Goal: Communication & Community: Connect with others

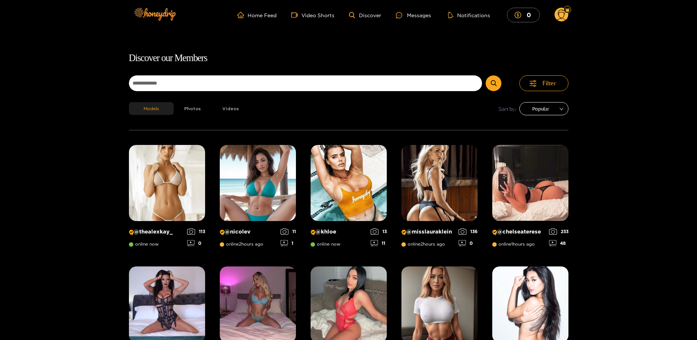
click at [555, 106] on span "Popular" at bounding box center [544, 108] width 38 height 11
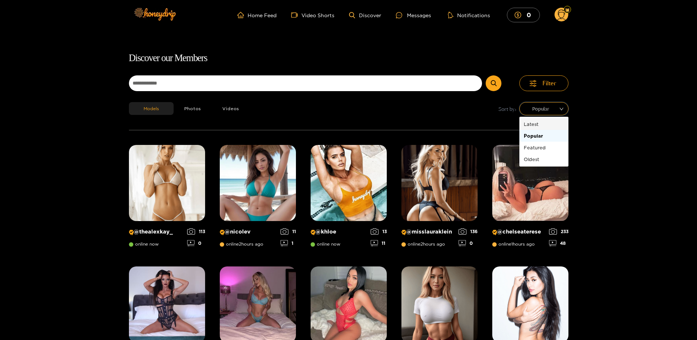
click at [538, 126] on div "Latest" at bounding box center [544, 124] width 40 height 8
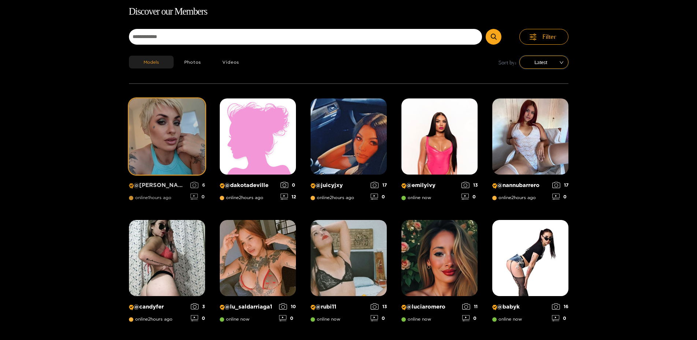
scroll to position [47, 0]
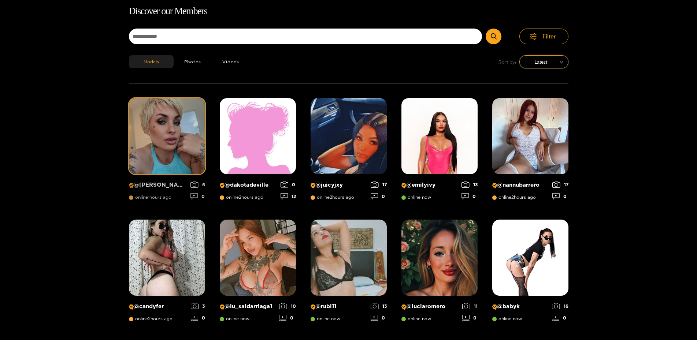
click at [156, 185] on p "@ olivia" at bounding box center [158, 185] width 58 height 7
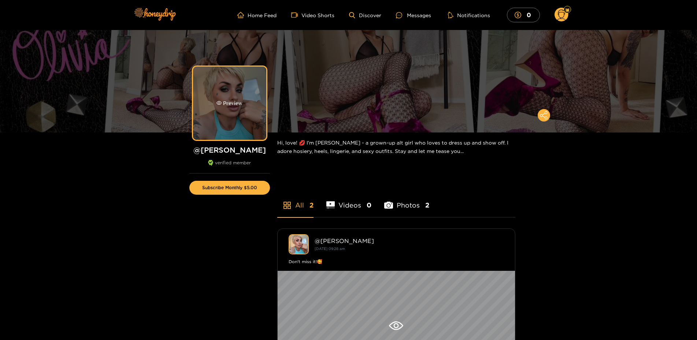
click at [227, 102] on div "Preview" at bounding box center [230, 103] width 26 height 8
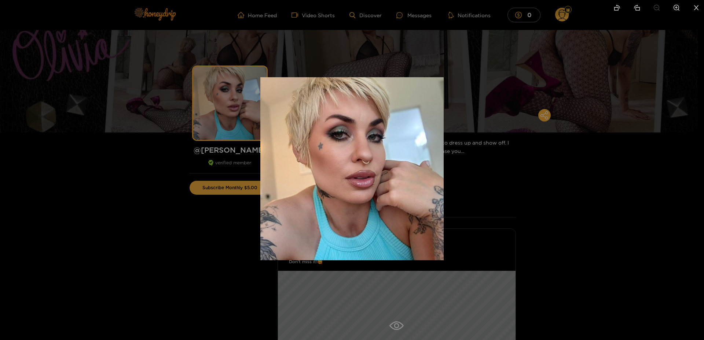
click at [138, 87] on div at bounding box center [352, 170] width 704 height 340
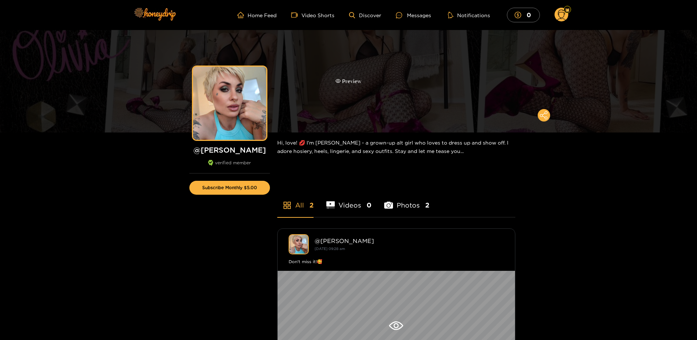
click at [303, 37] on div "Preview" at bounding box center [348, 81] width 697 height 103
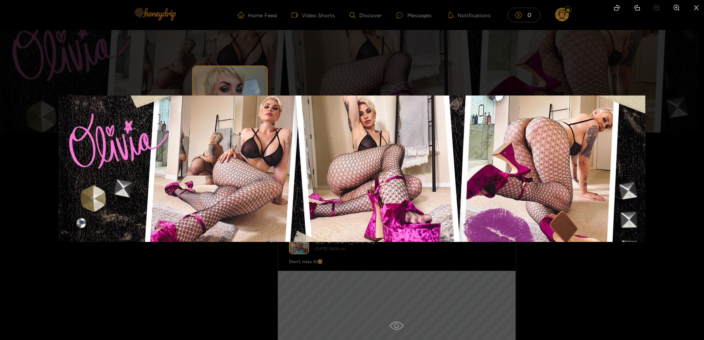
click at [318, 51] on div at bounding box center [352, 170] width 704 height 340
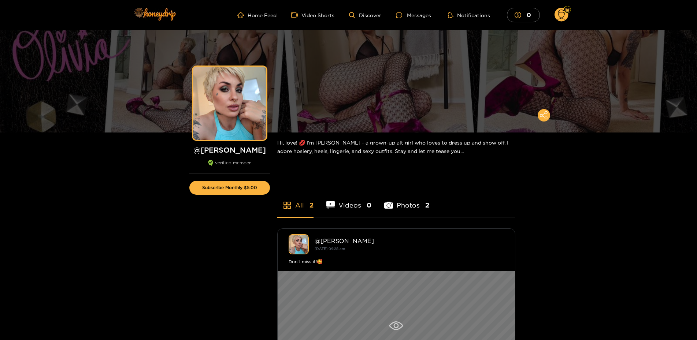
scroll to position [150, 0]
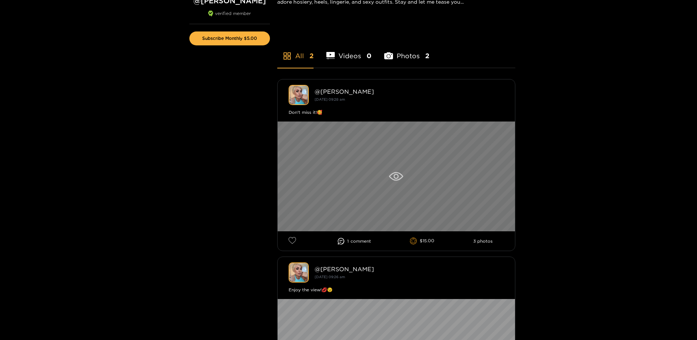
click at [376, 184] on div at bounding box center [396, 177] width 237 height 110
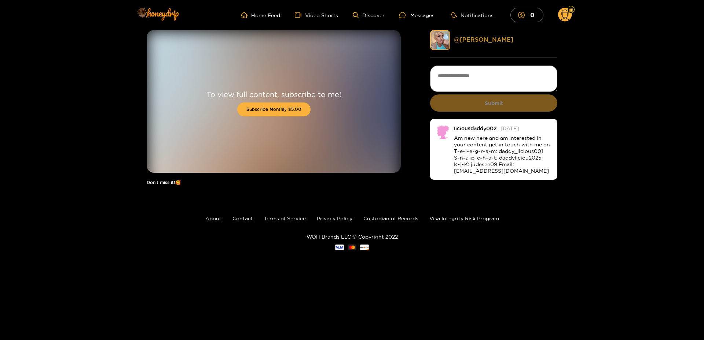
click at [470, 37] on link "@ olivia" at bounding box center [483, 39] width 59 height 7
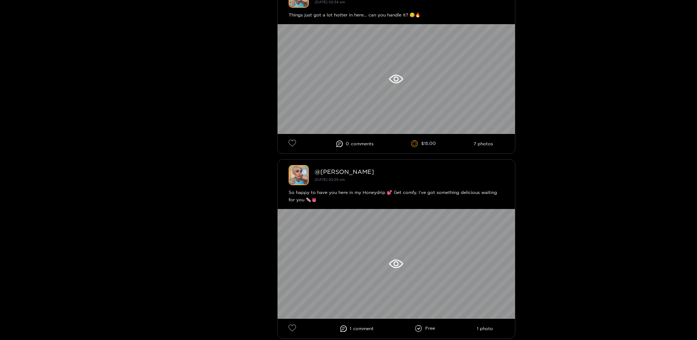
scroll to position [783, 0]
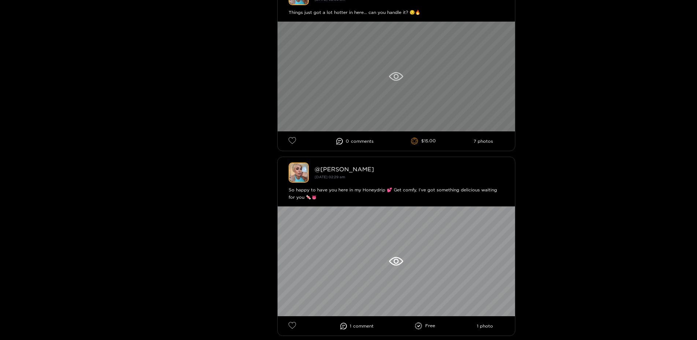
click at [393, 86] on div at bounding box center [396, 77] width 237 height 110
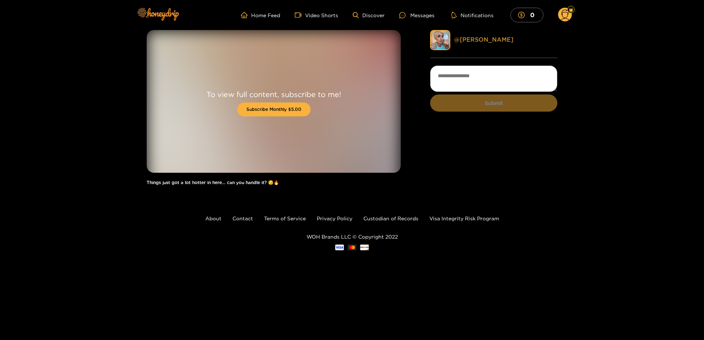
click at [462, 37] on link "@ olivia" at bounding box center [483, 39] width 59 height 7
drag, startPoint x: 529, startPoint y: 224, endPoint x: 509, endPoint y: 143, distance: 83.9
click at [529, 223] on footer "About Contact Terms of Service Privacy Policy Custodian of Records Visa Integri…" at bounding box center [352, 233] width 704 height 80
click at [418, 16] on div "Messages" at bounding box center [416, 15] width 35 height 8
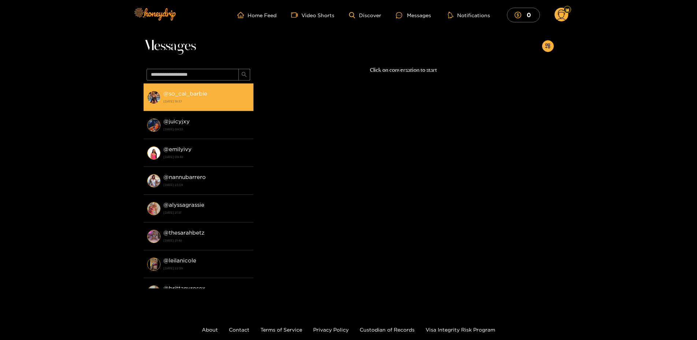
click at [185, 91] on div "@ so_cal_barbie 15 August 2025 18:37" at bounding box center [206, 97] width 86 height 16
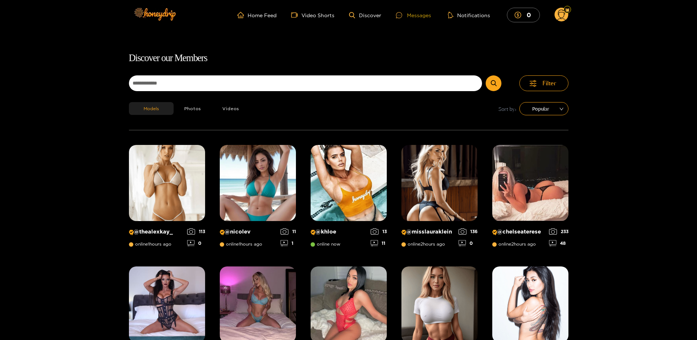
click at [411, 11] on div "Messages" at bounding box center [413, 15] width 35 height 8
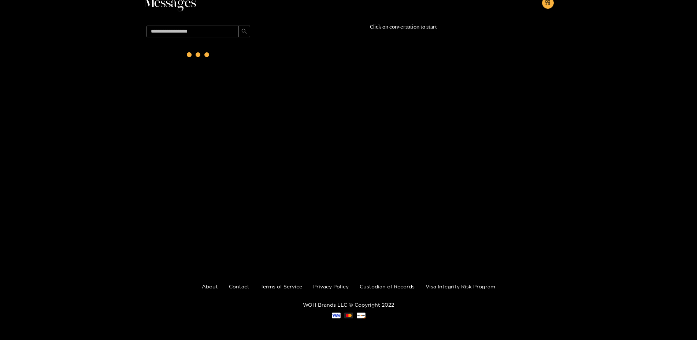
scroll to position [44, 0]
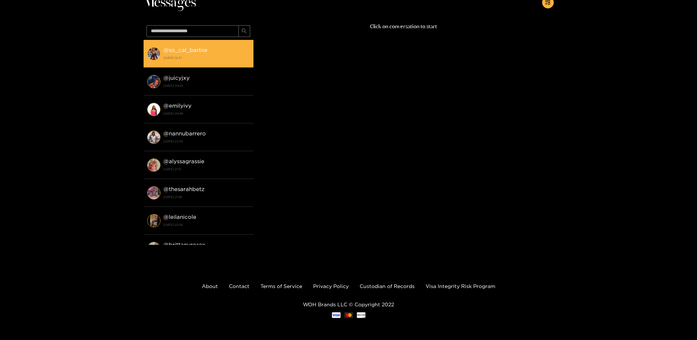
click at [182, 59] on strong "[DATE] 18:37" at bounding box center [206, 58] width 86 height 7
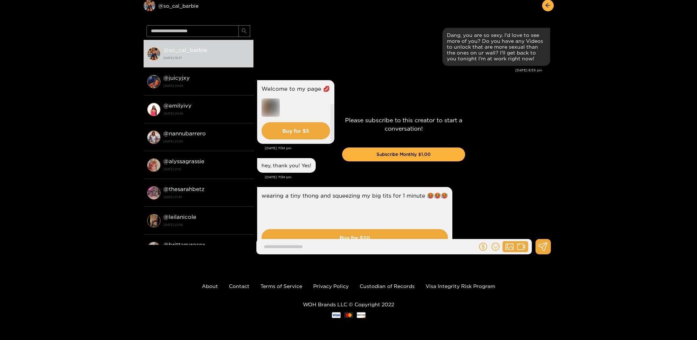
drag, startPoint x: 496, startPoint y: 194, endPoint x: 512, endPoint y: 78, distance: 117.5
click at [454, 91] on div "Please subscribe to this creator to start a conversation! Subscribe Monthly $1.…" at bounding box center [404, 141] width 300 height 238
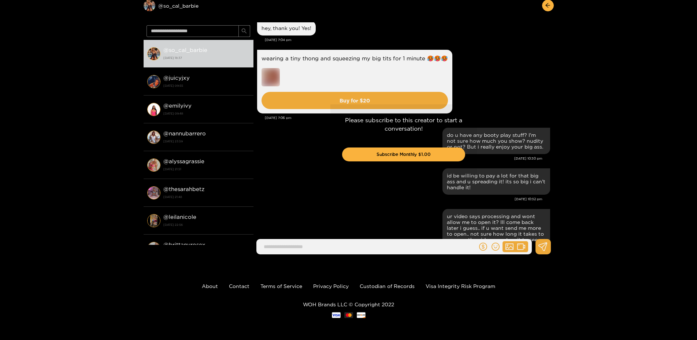
scroll to position [176, 0]
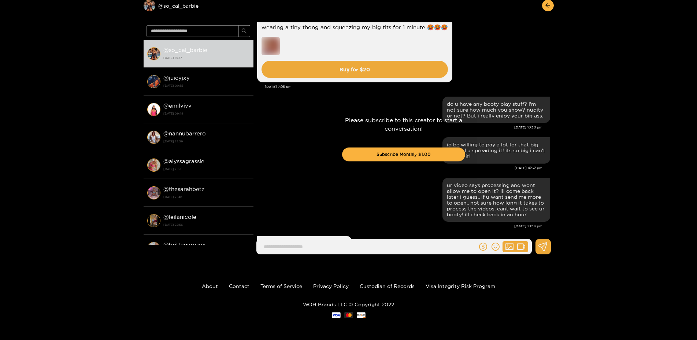
drag, startPoint x: 454, startPoint y: 96, endPoint x: 458, endPoint y: 126, distance: 30.1
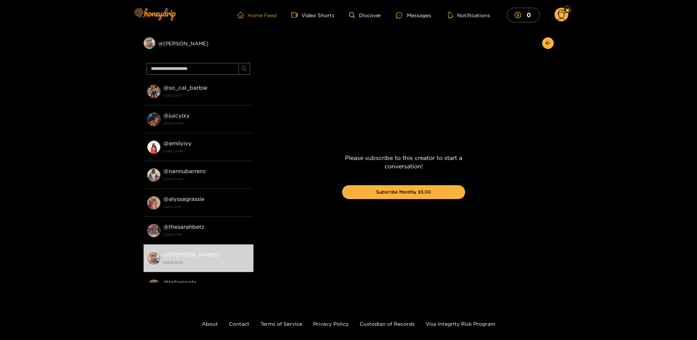
click at [266, 16] on link "Home Feed" at bounding box center [256, 15] width 39 height 7
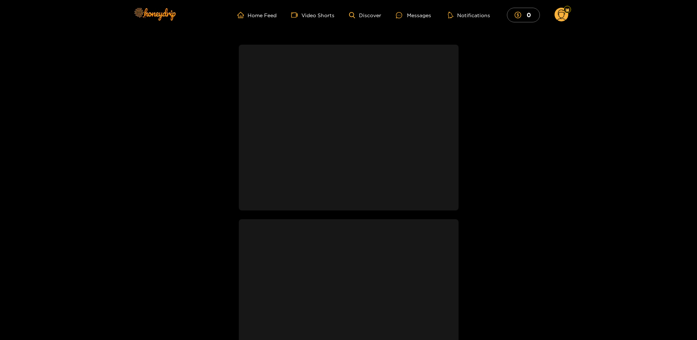
click at [364, 11] on ul "Home Feed Video Shorts Discover Messages Notifications 0" at bounding box center [402, 15] width 331 height 15
click at [364, 12] on link "Discover" at bounding box center [365, 15] width 32 height 6
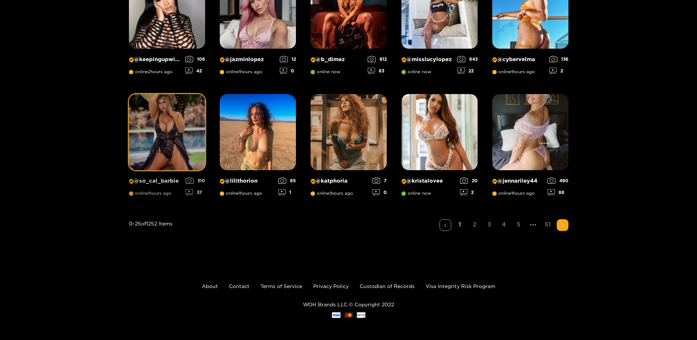
scroll to position [463, 0]
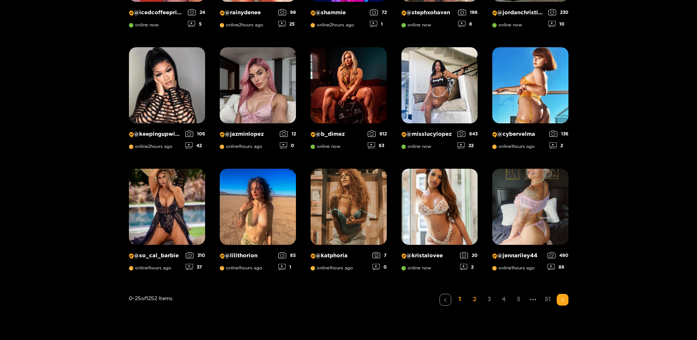
click at [476, 301] on link "2" at bounding box center [475, 299] width 12 height 11
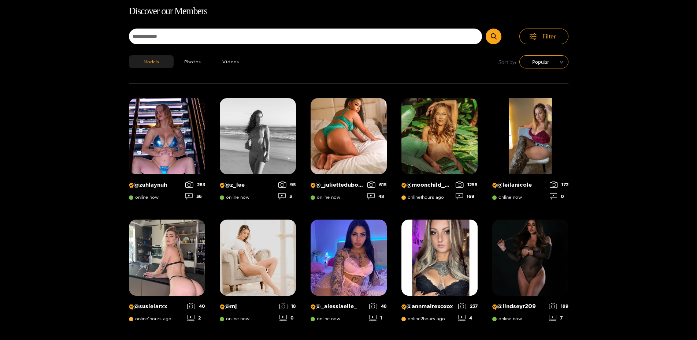
scroll to position [0, 0]
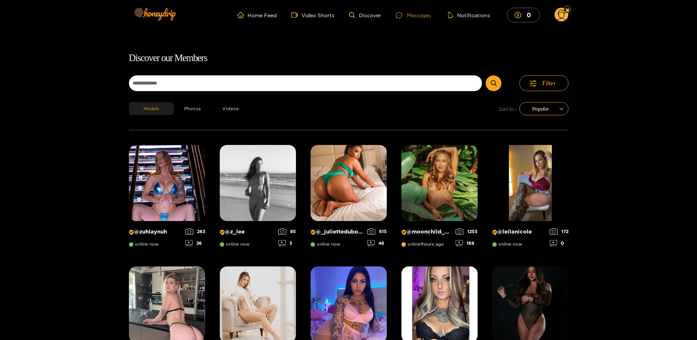
click at [412, 15] on div "Messages" at bounding box center [413, 15] width 35 height 8
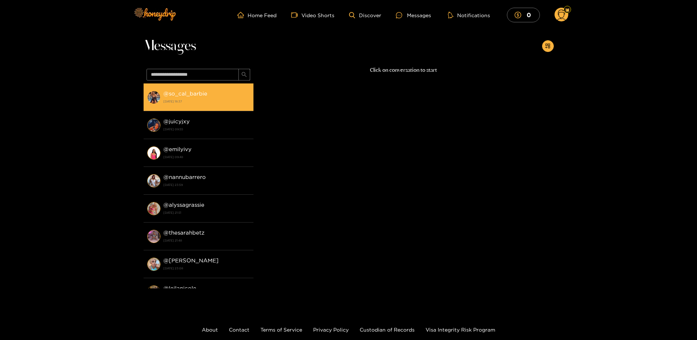
drag, startPoint x: 203, startPoint y: 111, endPoint x: 198, endPoint y: 99, distance: 13.6
click at [202, 111] on li "@ so_cal_barbie [DATE] 18:37" at bounding box center [199, 98] width 110 height 28
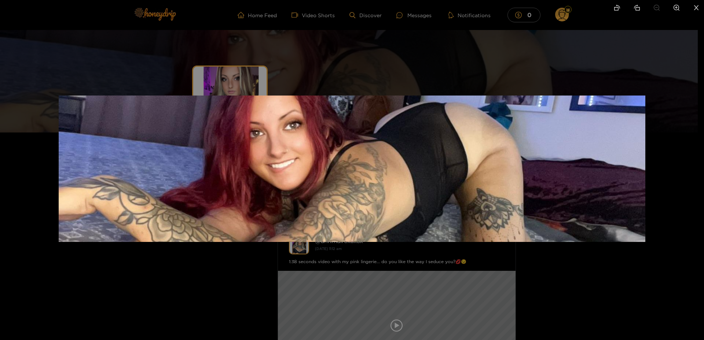
click at [199, 53] on div at bounding box center [352, 170] width 704 height 340
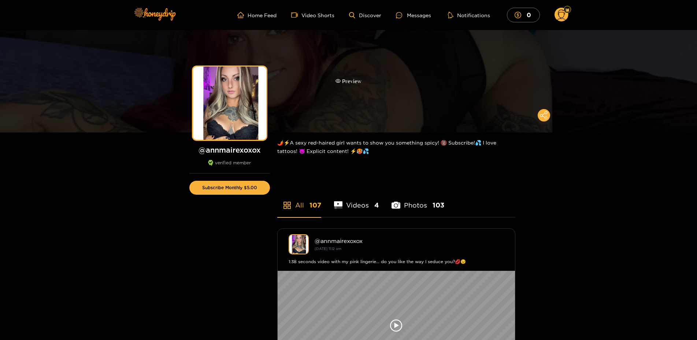
scroll to position [150, 0]
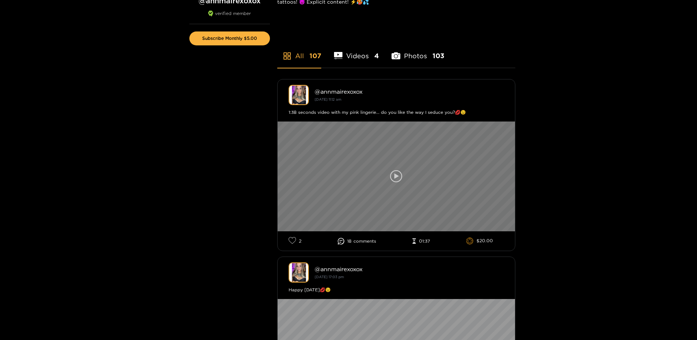
click at [355, 159] on div at bounding box center [396, 177] width 237 height 110
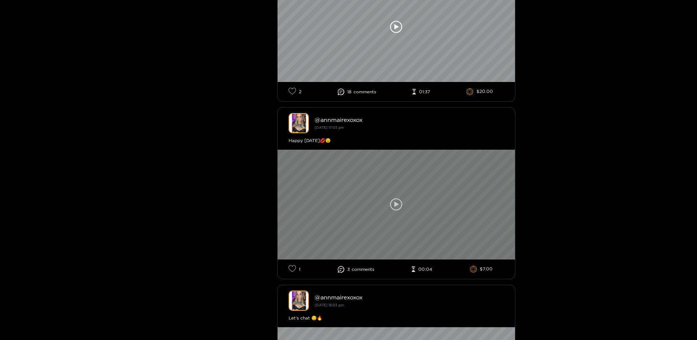
scroll to position [150, 0]
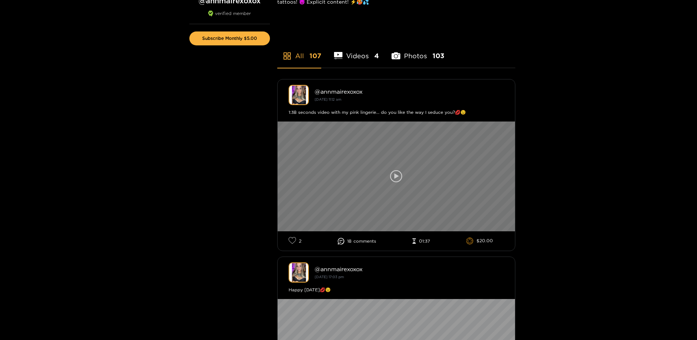
click at [392, 155] on div at bounding box center [396, 177] width 237 height 110
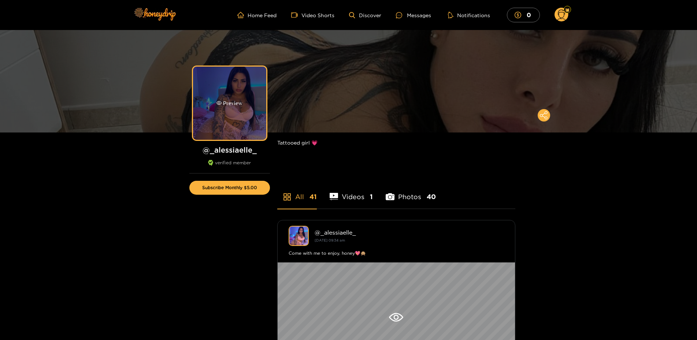
click at [229, 89] on div "Preview" at bounding box center [229, 103] width 73 height 73
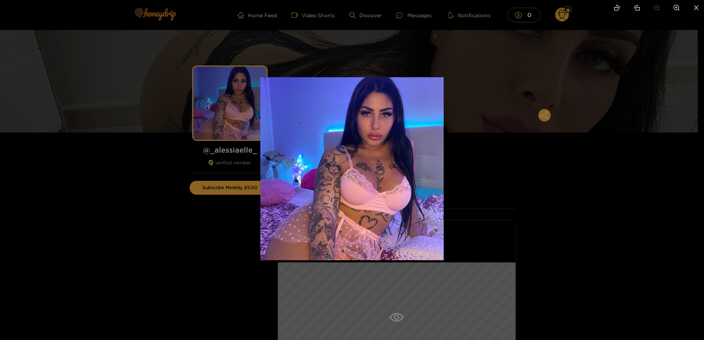
click at [363, 57] on div at bounding box center [352, 170] width 704 height 340
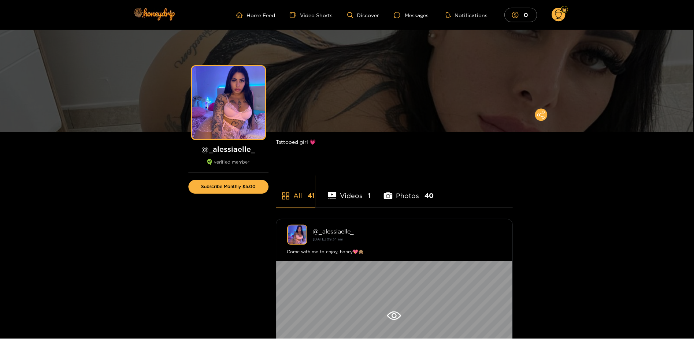
click at [363, 57] on div "Preview" at bounding box center [348, 81] width 697 height 103
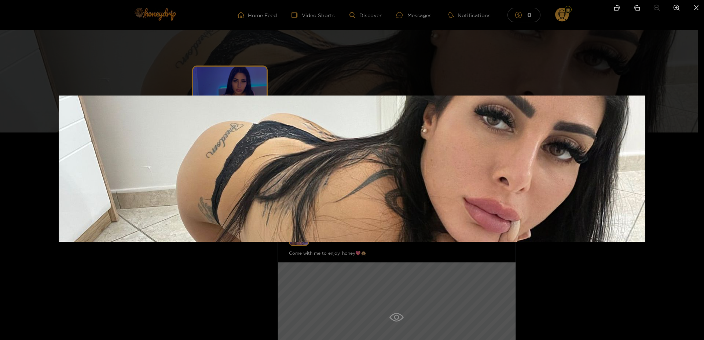
click at [363, 57] on div at bounding box center [352, 170] width 704 height 340
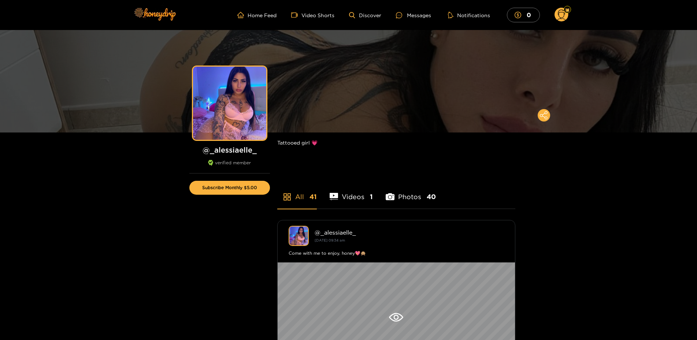
click at [362, 189] on li "Videos 1" at bounding box center [352, 192] width 44 height 33
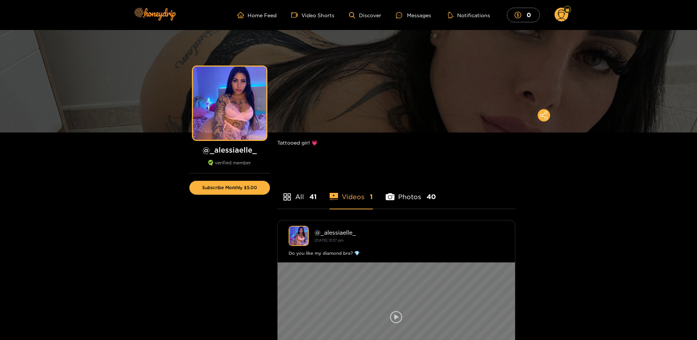
scroll to position [148, 0]
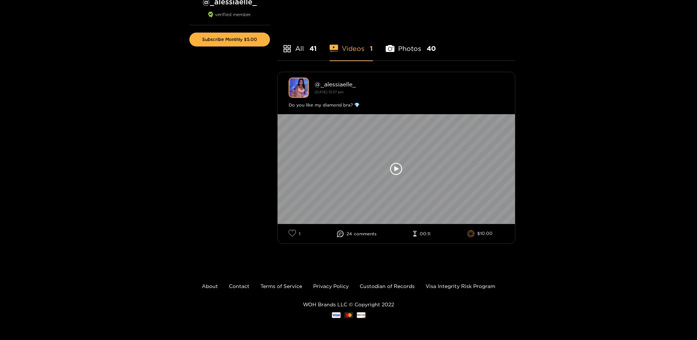
click at [289, 52] on icon "appstore" at bounding box center [287, 48] width 9 height 9
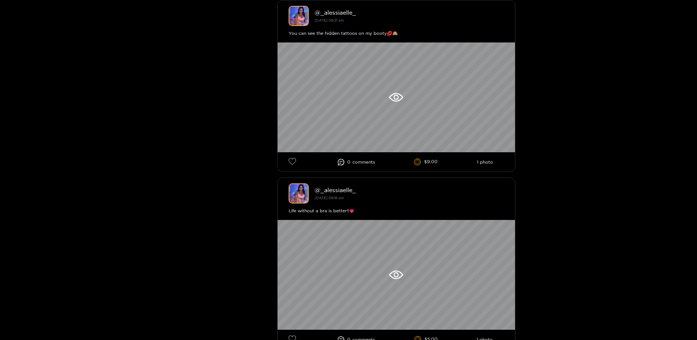
scroll to position [1979, 0]
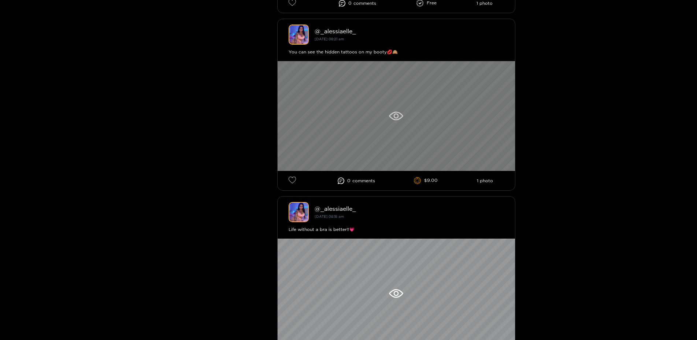
click at [421, 87] on div at bounding box center [396, 116] width 237 height 110
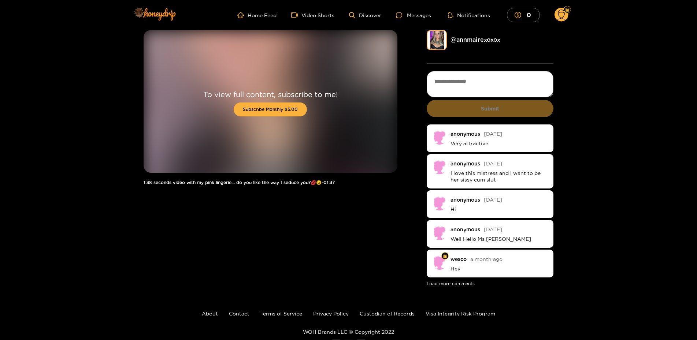
click at [479, 43] on link "@ annmairexoxox" at bounding box center [476, 39] width 50 height 7
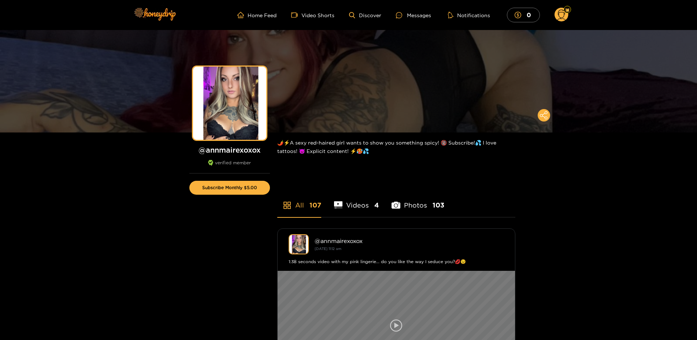
click at [364, 295] on div at bounding box center [396, 326] width 237 height 110
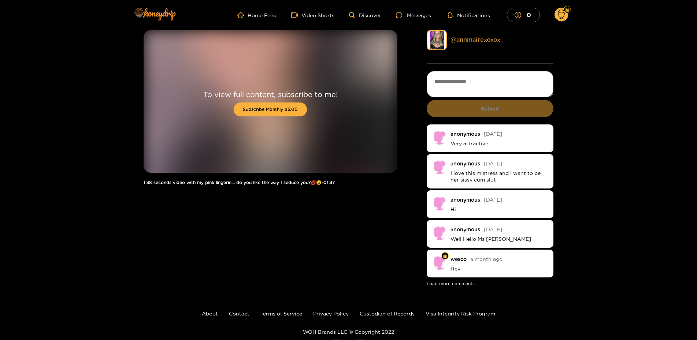
click at [469, 37] on link "@ annmairexoxox" at bounding box center [476, 39] width 50 height 7
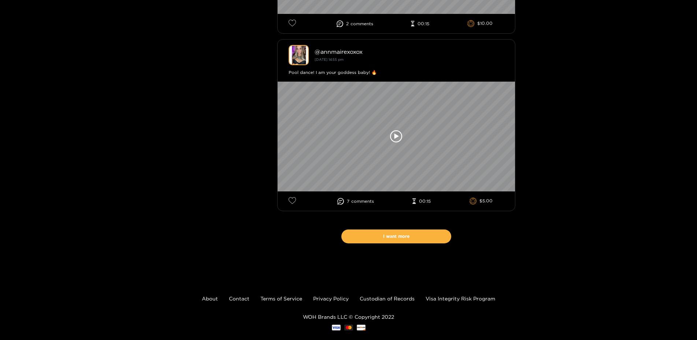
scroll to position [4995, 0]
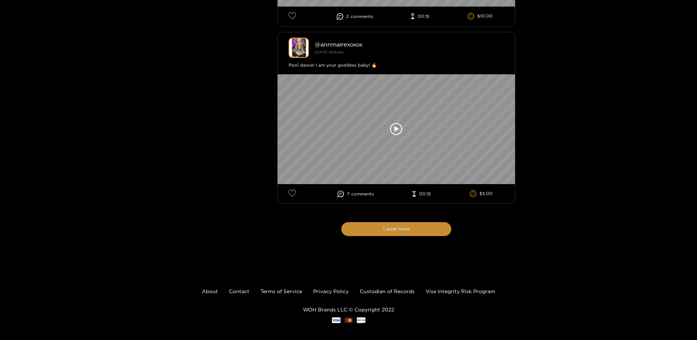
click at [427, 222] on button "I want more" at bounding box center [397, 229] width 110 height 14
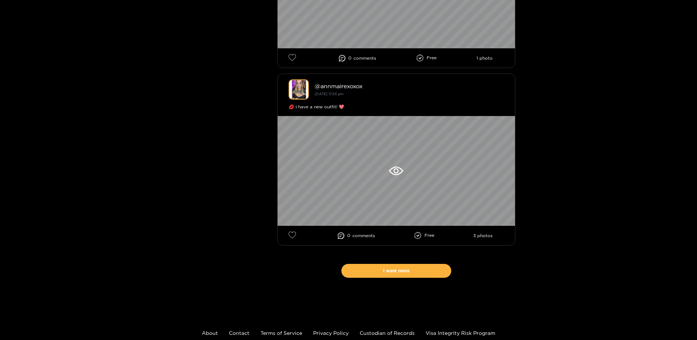
scroll to position [9256, 0]
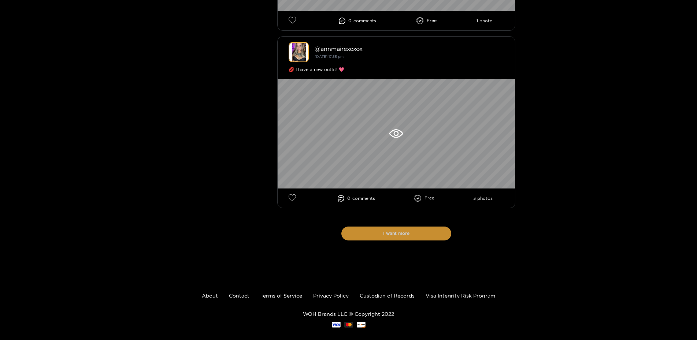
click at [396, 227] on button "I want more" at bounding box center [397, 234] width 110 height 14
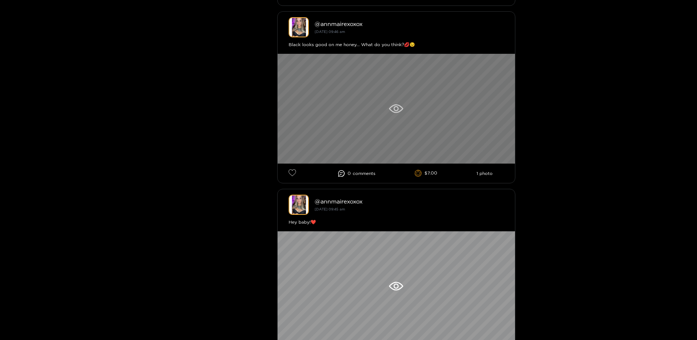
scroll to position [1428, 0]
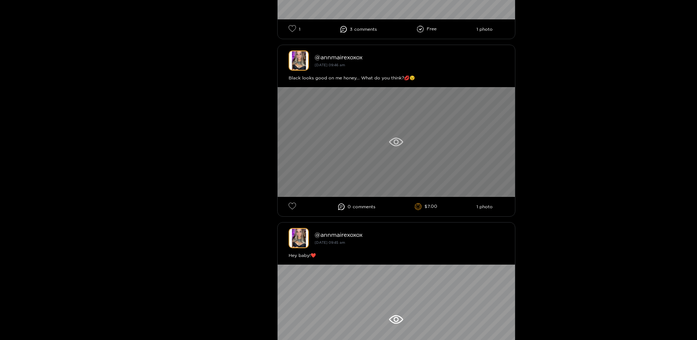
click at [361, 134] on div at bounding box center [396, 142] width 237 height 110
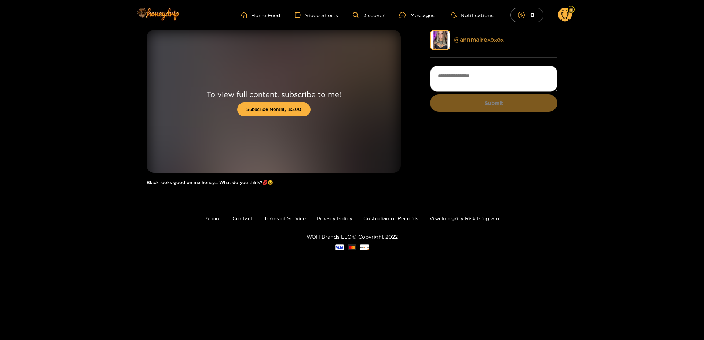
click at [475, 42] on link "@ annmairexoxox" at bounding box center [479, 39] width 50 height 7
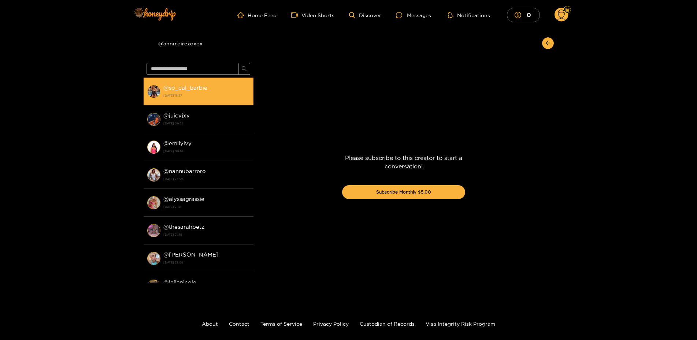
click at [206, 95] on strong "[DATE] 18:37" at bounding box center [206, 95] width 86 height 7
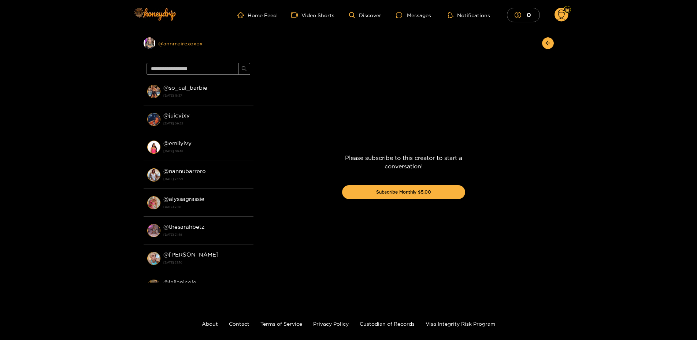
click at [177, 45] on div "Preview @ annmairexoxox" at bounding box center [199, 43] width 110 height 12
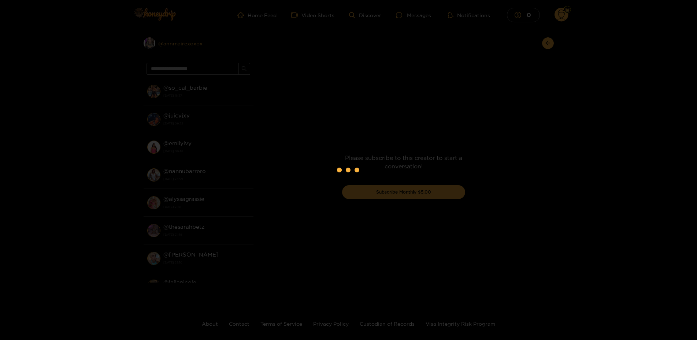
click at [177, 45] on div at bounding box center [348, 170] width 697 height 340
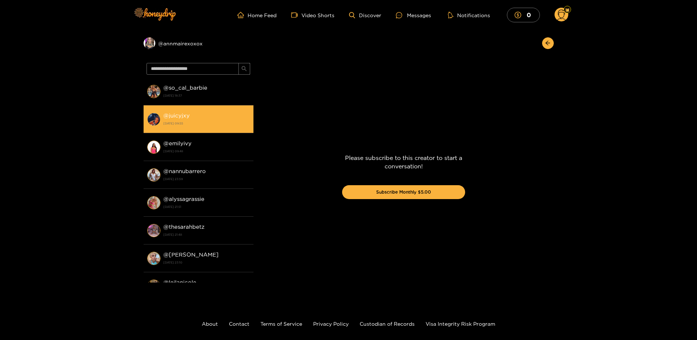
click at [182, 132] on li "@ juicyjxy 11 August 2025 09:55" at bounding box center [199, 120] width 110 height 28
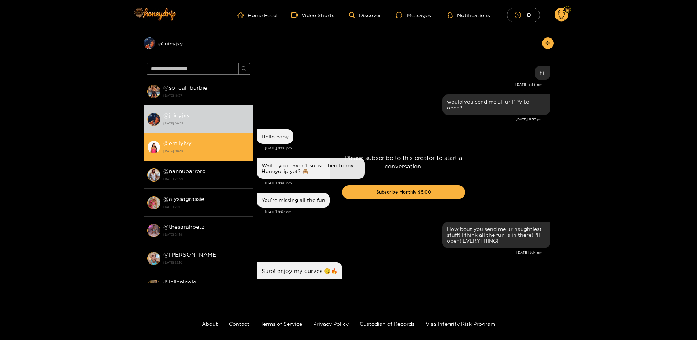
scroll to position [71, 0]
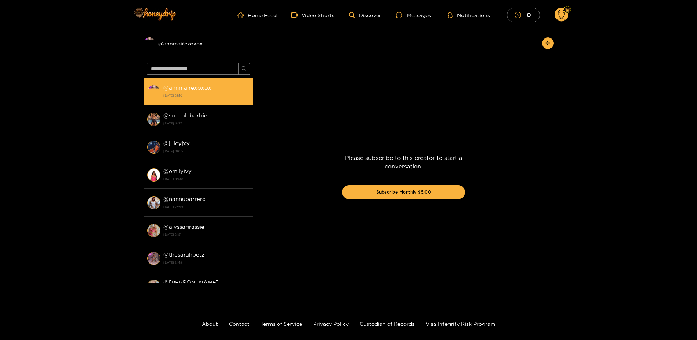
click at [195, 91] on div "@ annmairexoxox [DATE] 23:10" at bounding box center [206, 91] width 86 height 16
click at [183, 88] on strong "@ annmairexoxox" at bounding box center [187, 88] width 48 height 6
click at [184, 88] on strong "@ annmairexoxox" at bounding box center [187, 88] width 48 height 6
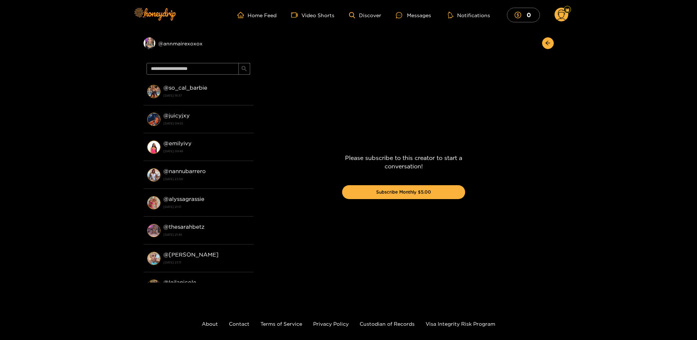
click at [268, 6] on div "Home Feed Video Shorts Discover Messages Notifications 0 0 0" at bounding box center [349, 15] width 440 height 30
click at [261, 17] on link "Home Feed" at bounding box center [256, 15] width 39 height 7
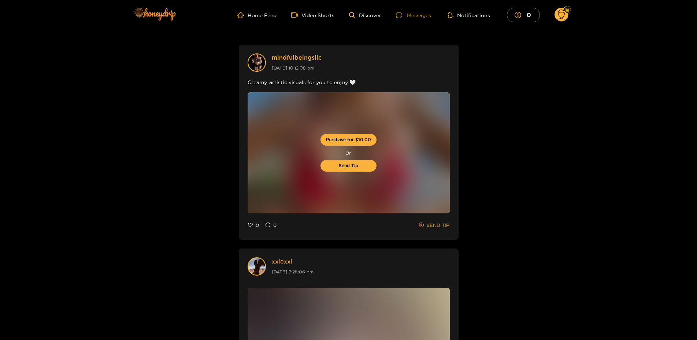
click at [424, 14] on div "Messages" at bounding box center [413, 15] width 35 height 8
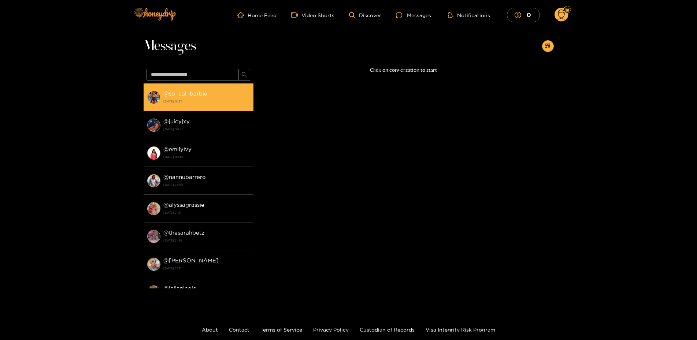
click at [178, 100] on strong "[DATE] 18:37" at bounding box center [206, 101] width 86 height 7
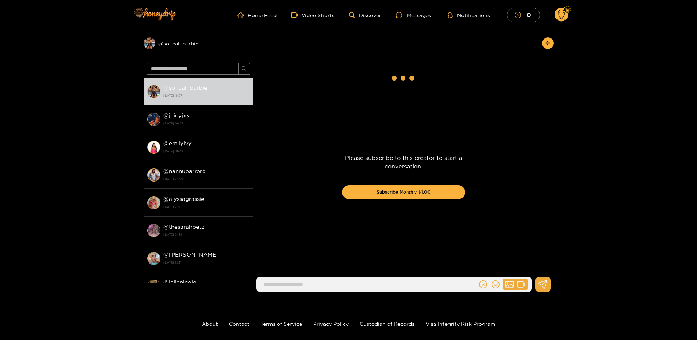
scroll to position [1018, 0]
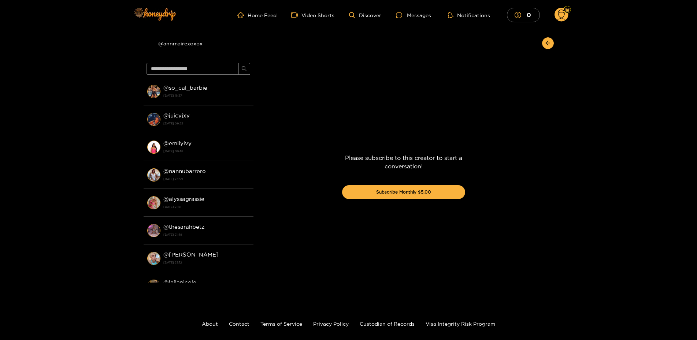
click at [561, 14] on circle at bounding box center [562, 15] width 14 height 14
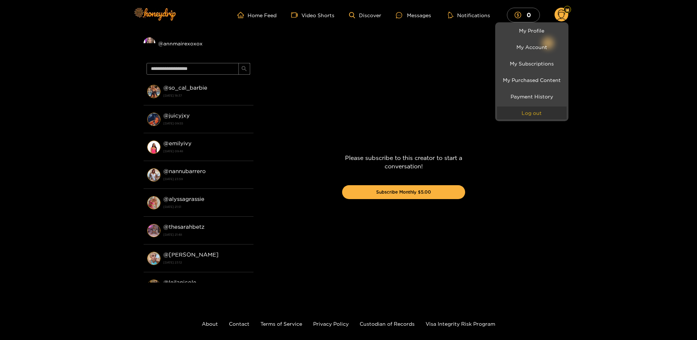
click at [536, 114] on button "Log out" at bounding box center [532, 113] width 70 height 13
